Goal: Find specific page/section: Find specific page/section

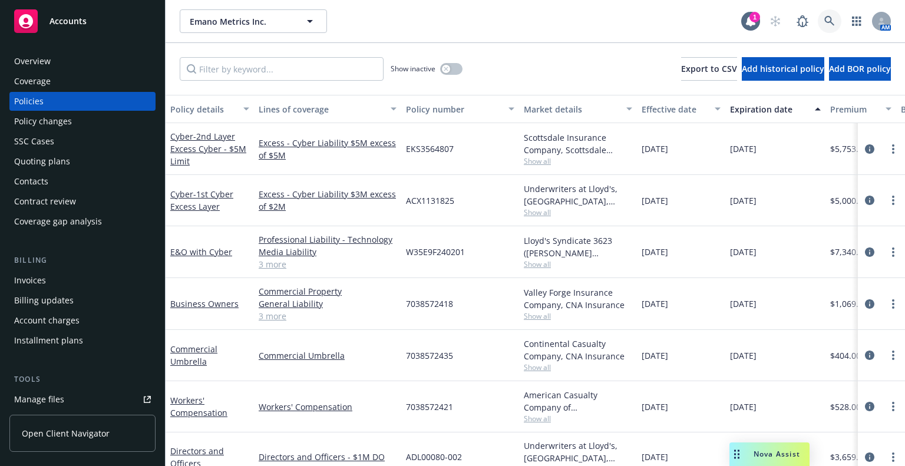
click at [827, 16] on link at bounding box center [830, 21] width 24 height 24
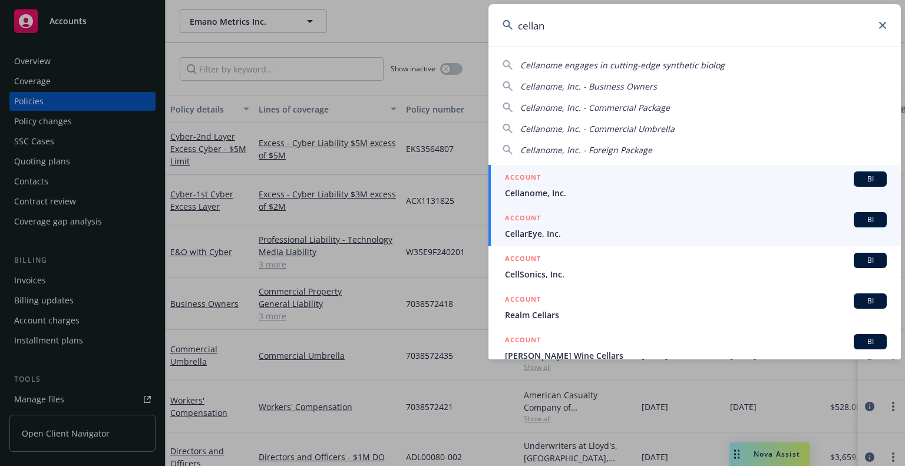
type input "cellan"
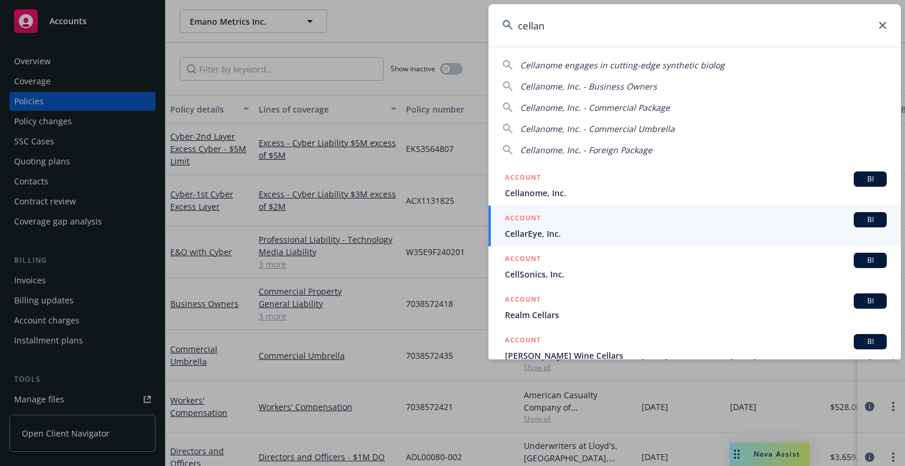
click at [577, 187] on span "Cellanome, Inc." at bounding box center [696, 193] width 382 height 12
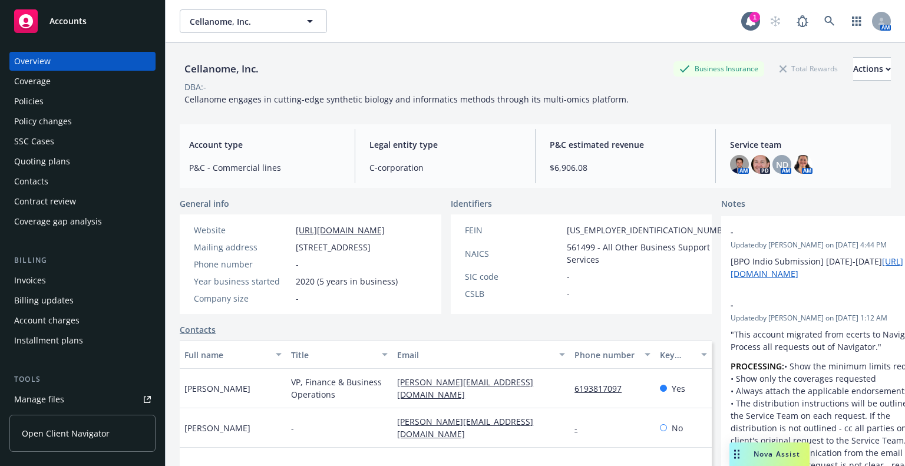
click at [81, 102] on div "Policies" at bounding box center [82, 101] width 137 height 19
